Goal: Information Seeking & Learning: Understand process/instructions

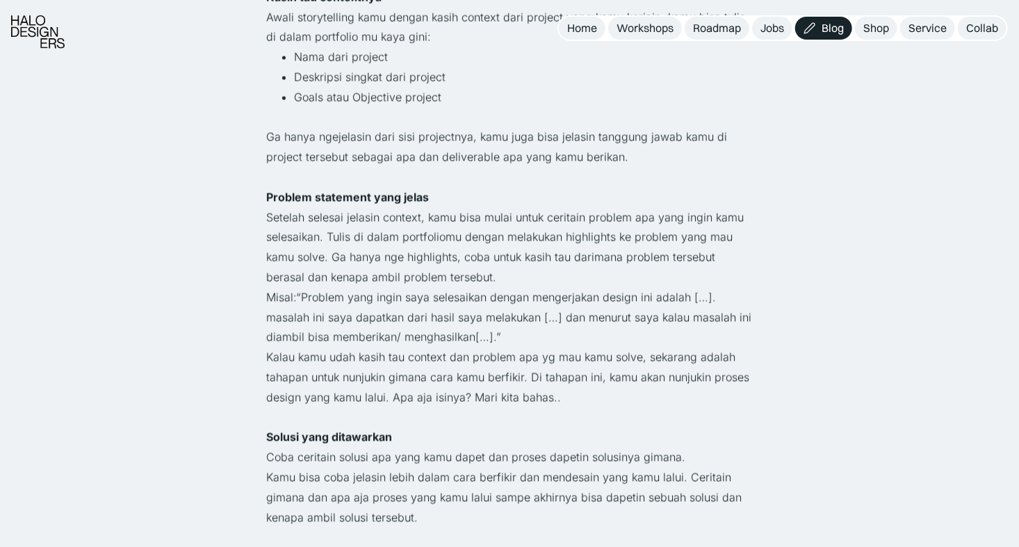
scroll to position [1056, 0]
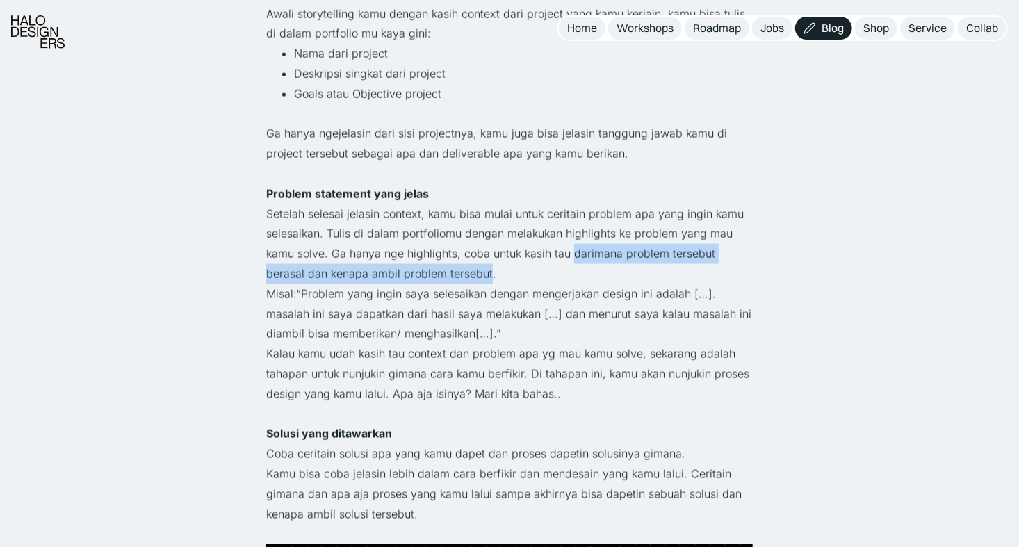
drag, startPoint x: 574, startPoint y: 253, endPoint x: 449, endPoint y: 270, distance: 126.2
click at [449, 270] on p "Setelah selesai jelasin context, kamu bisa mulai untuk ceritain problem apa yan…" at bounding box center [509, 244] width 487 height 80
copy p "darimana problem tersebut berasal dan kenapa ambil problem tersebut"
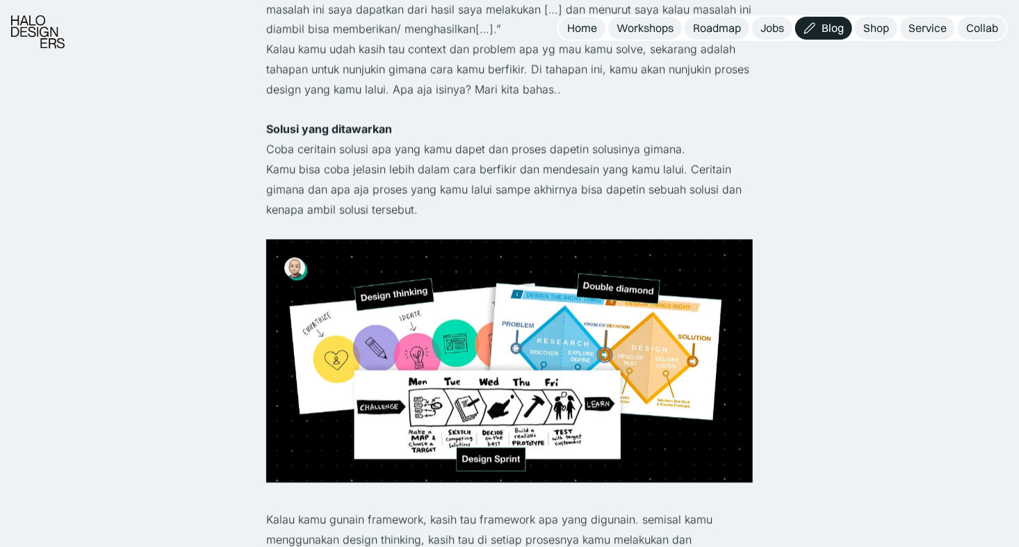
scroll to position [1362, 0]
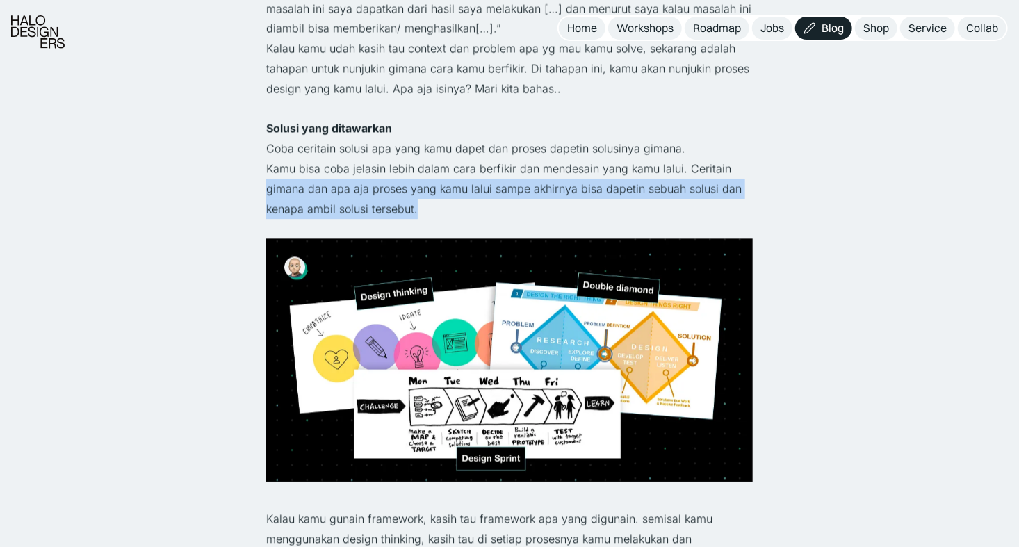
drag, startPoint x: 265, startPoint y: 186, endPoint x: 421, endPoint y: 208, distance: 157.2
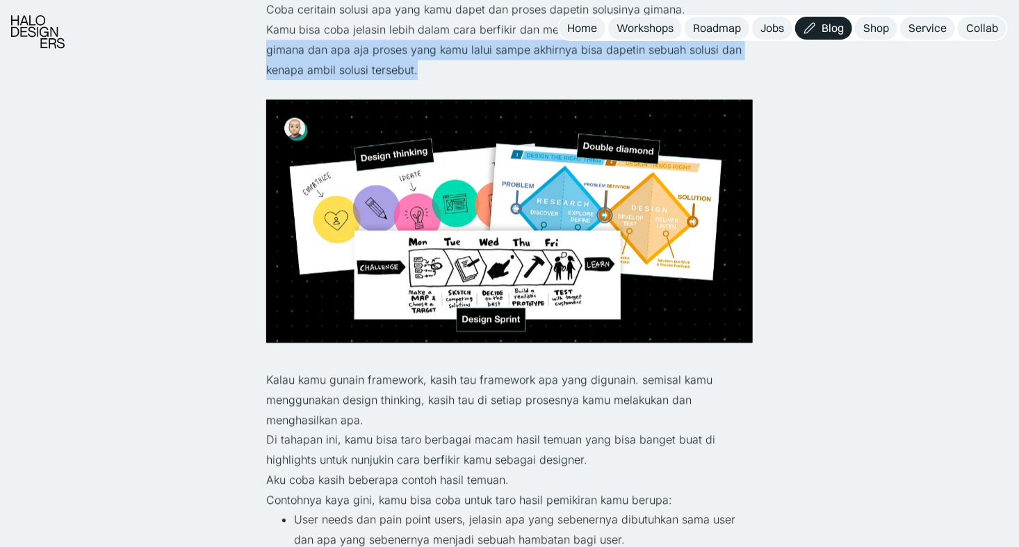
copy p "gimana dan apa aja proses yang kamu lalui sampe akhirnya bisa dapetin sebuah so…"
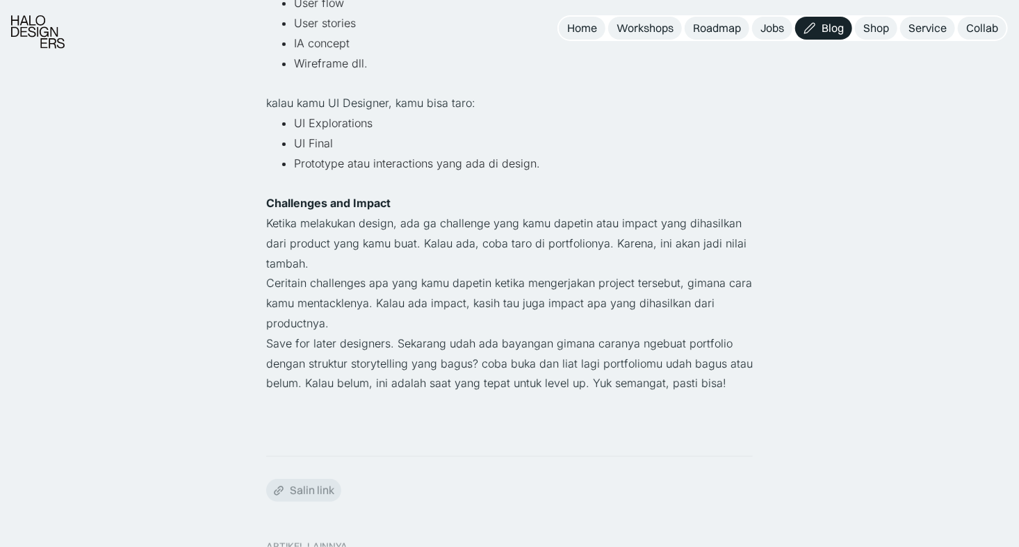
scroll to position [2490, 0]
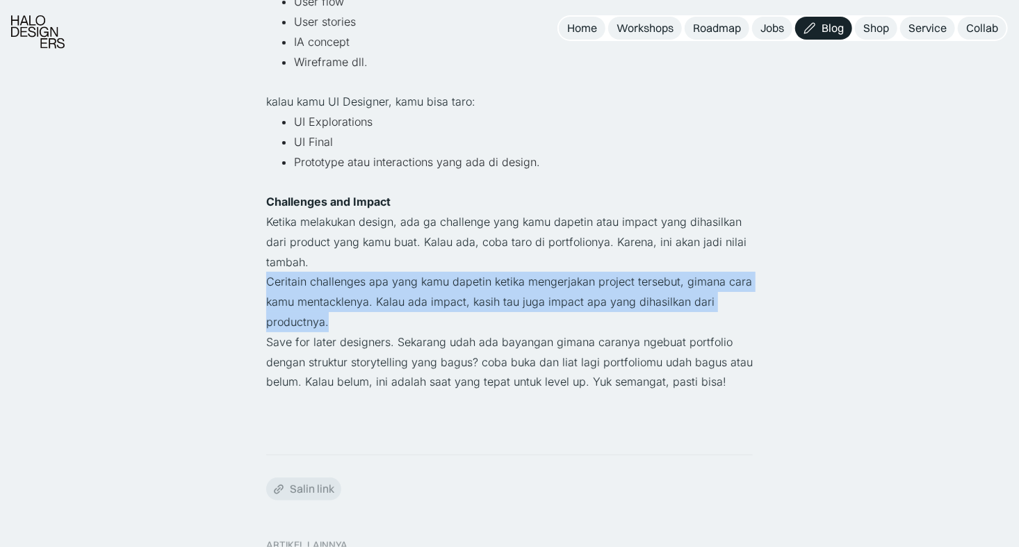
drag, startPoint x: 263, startPoint y: 279, endPoint x: 367, endPoint y: 315, distance: 109.7
copy p "Ceritain challenges apa yang kamu dapetin ketika mengerjakan project tersebut, …"
